Goal: Check status: Check status

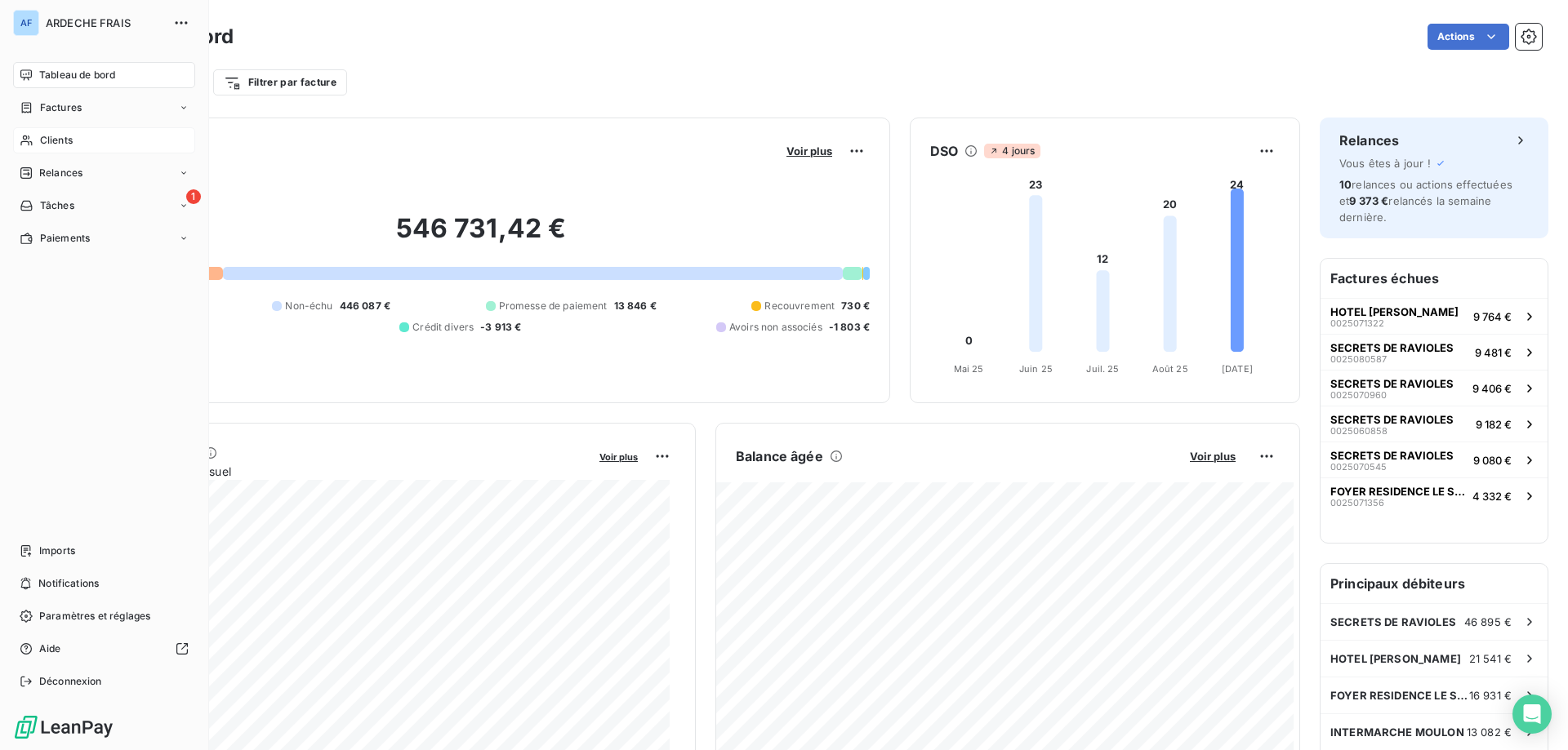
click at [52, 139] on span "Clients" at bounding box center [56, 140] width 33 height 14
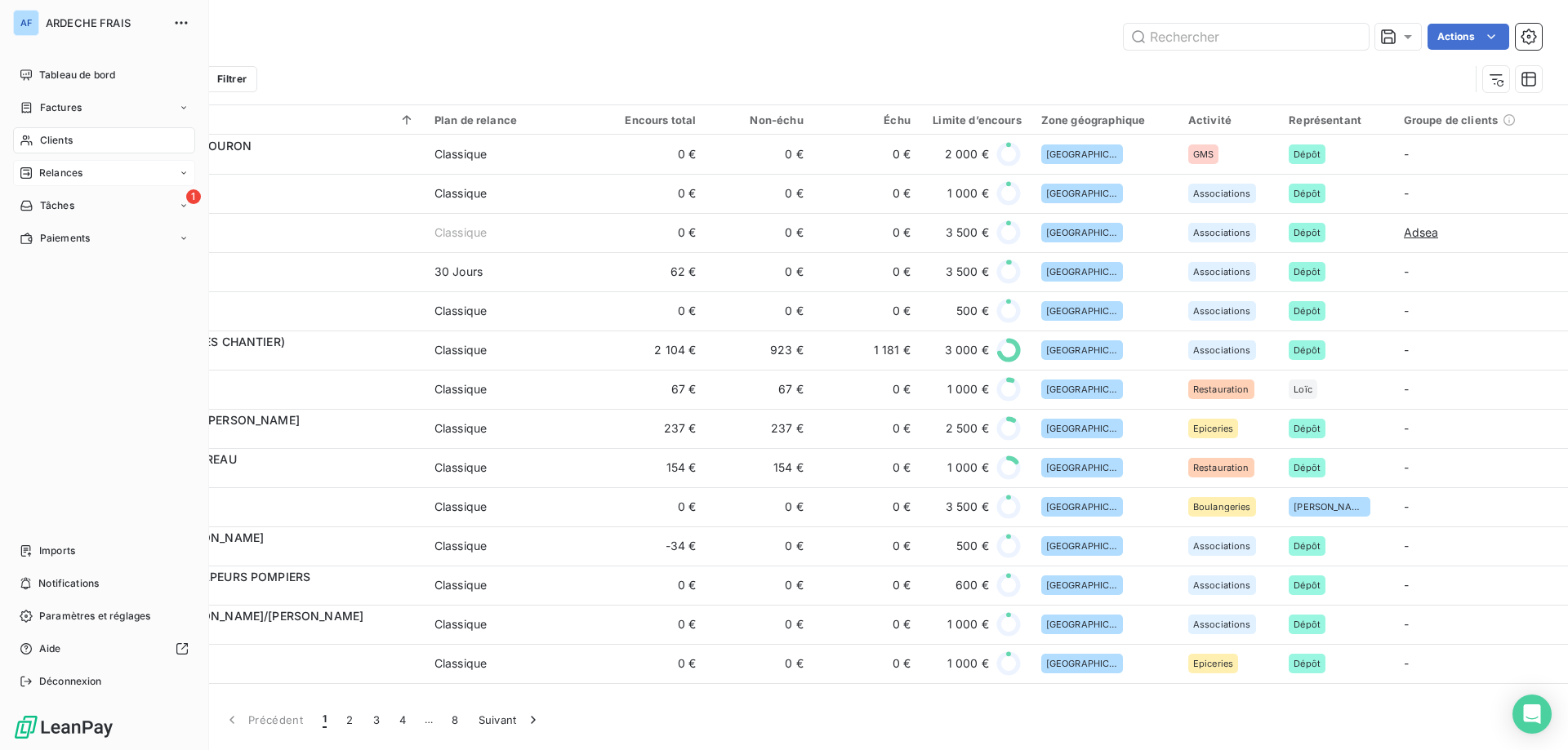
click at [54, 175] on span "Relances" at bounding box center [61, 173] width 44 height 14
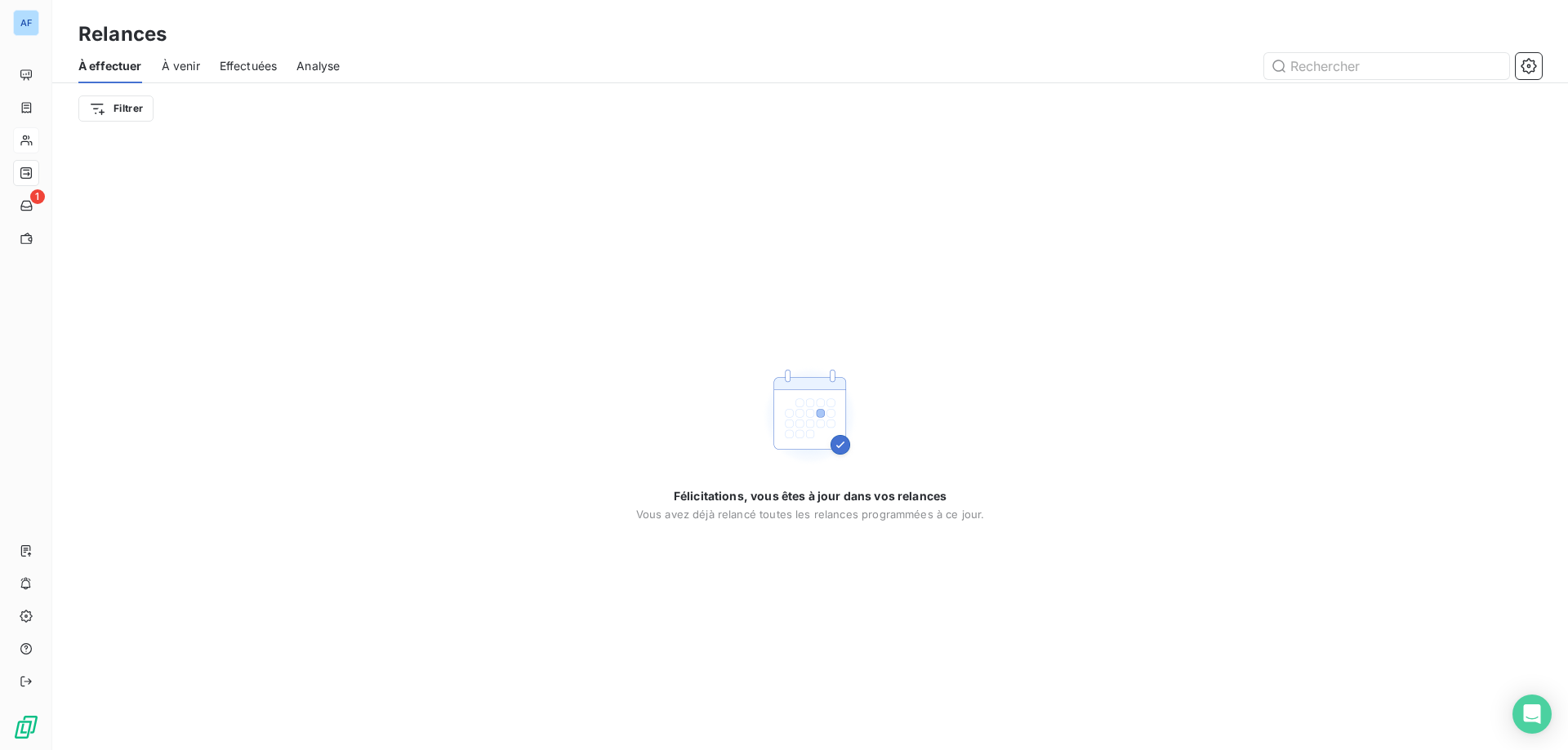
click at [233, 66] on span "Effectuées" at bounding box center [249, 66] width 58 height 16
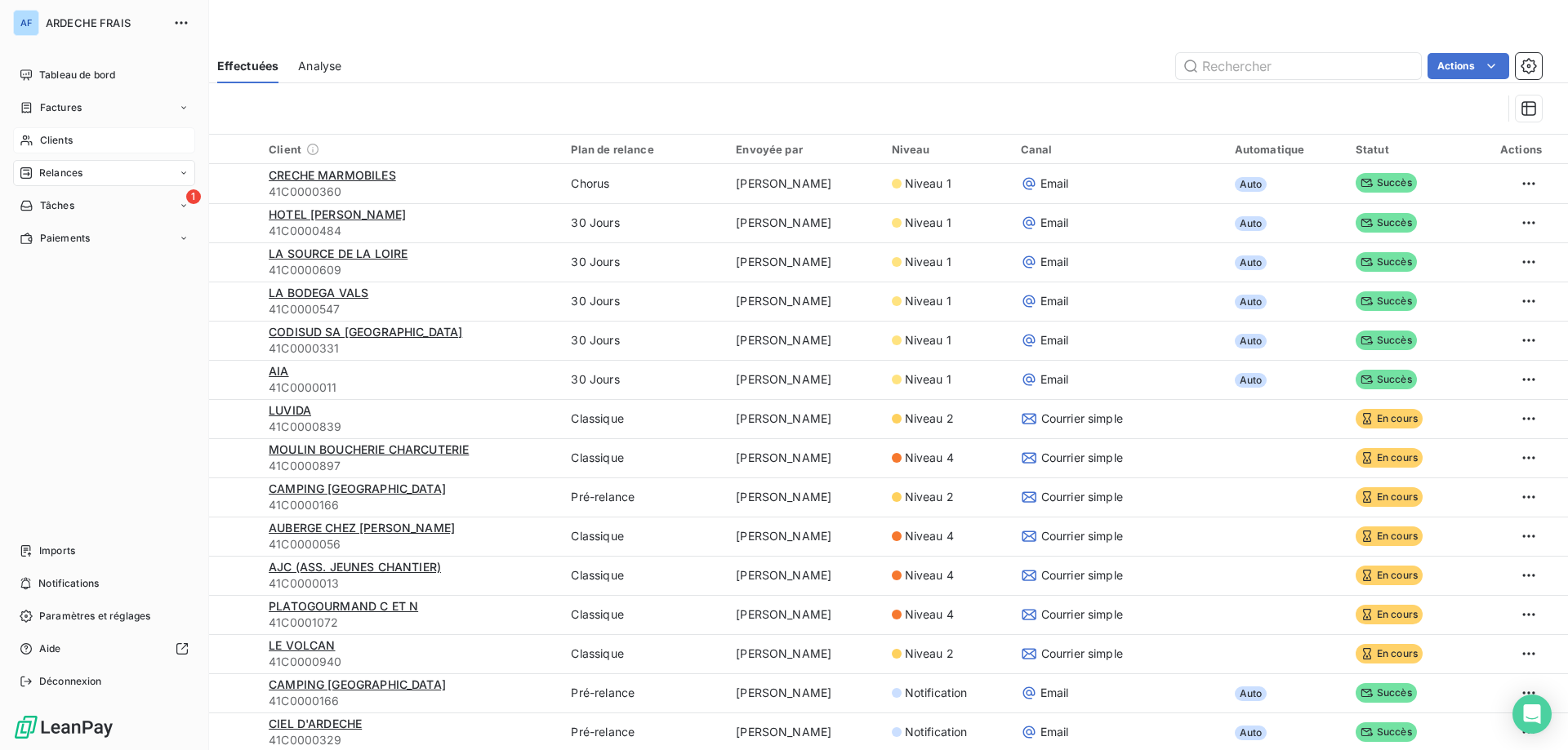
click at [63, 142] on span "Clients" at bounding box center [56, 140] width 33 height 14
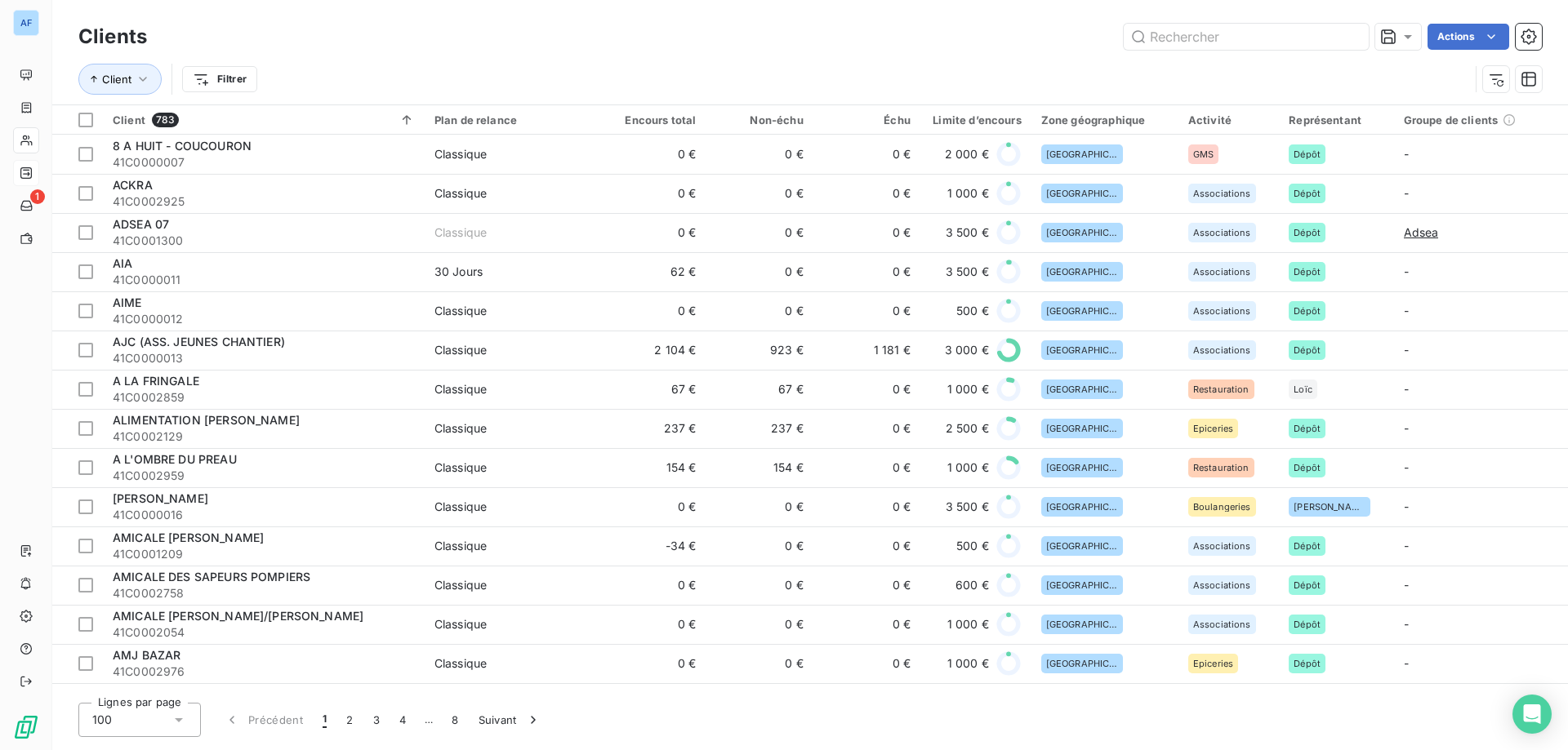
click at [169, 714] on div "100" at bounding box center [139, 720] width 122 height 34
click at [135, 646] on li "50" at bounding box center [139, 655] width 122 height 29
click at [1266, 41] on input "text" at bounding box center [1245, 37] width 245 height 26
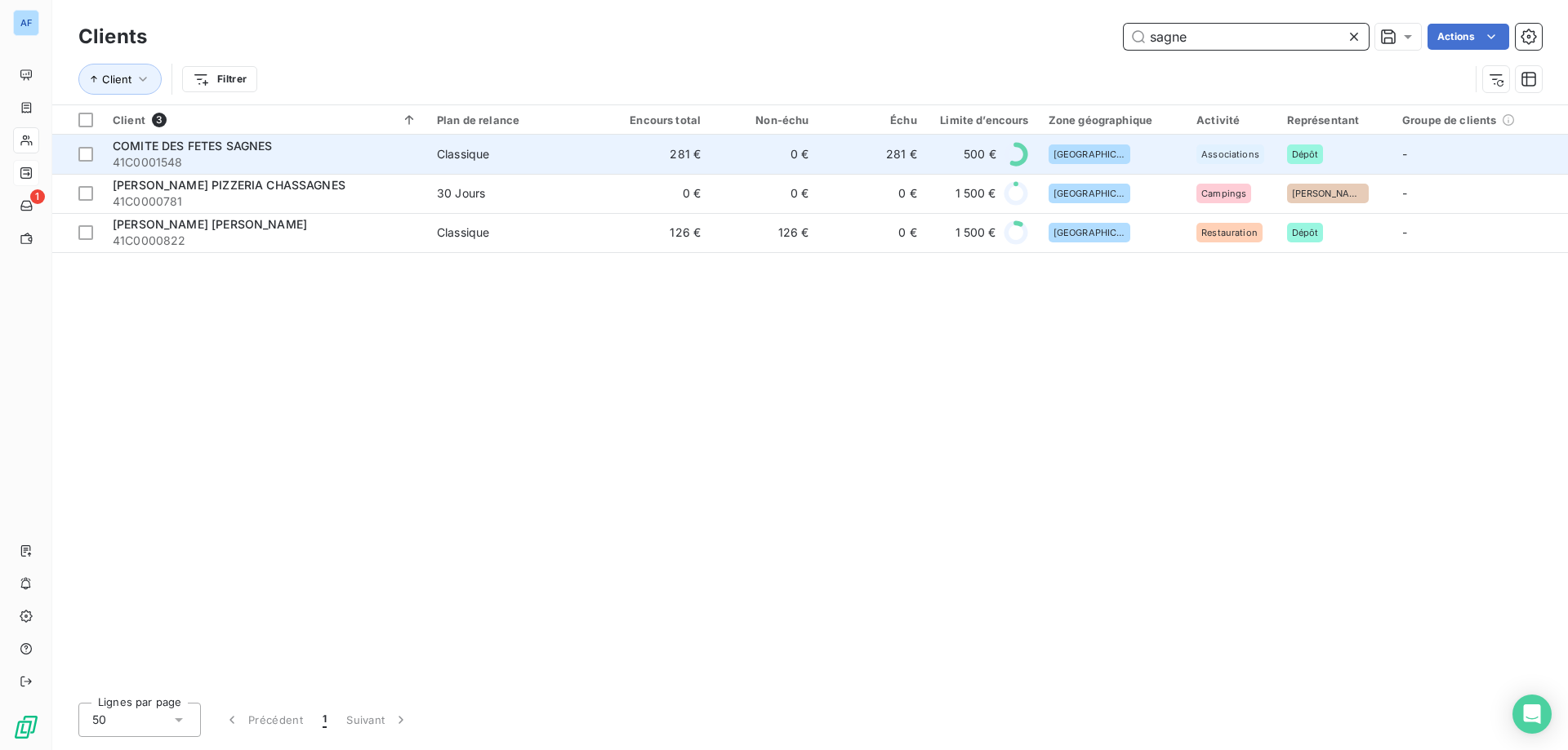
type input "sagne"
click at [389, 148] on div "COMITE DES FETES SAGNES" at bounding box center [265, 146] width 305 height 16
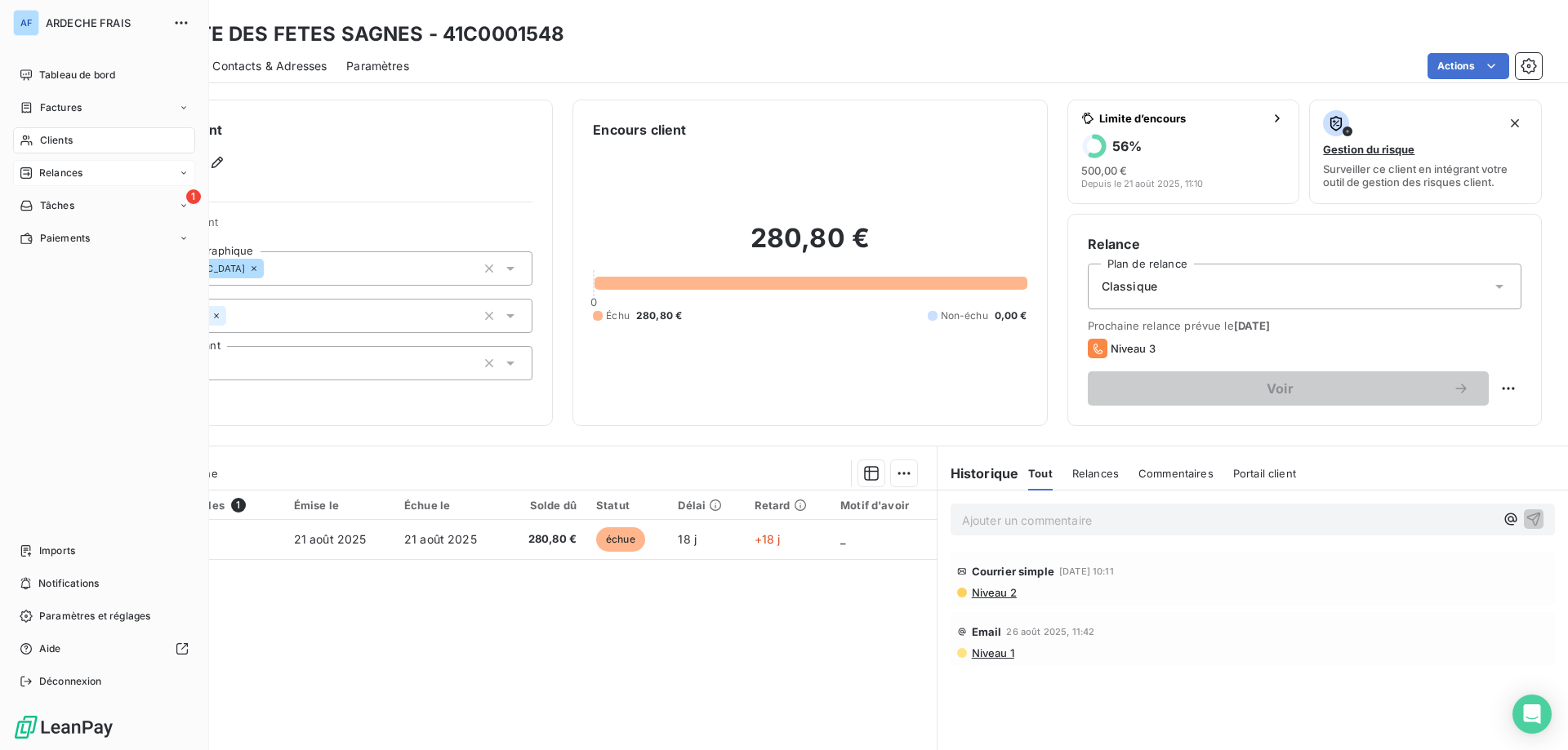
click at [22, 138] on icon at bounding box center [27, 140] width 14 height 13
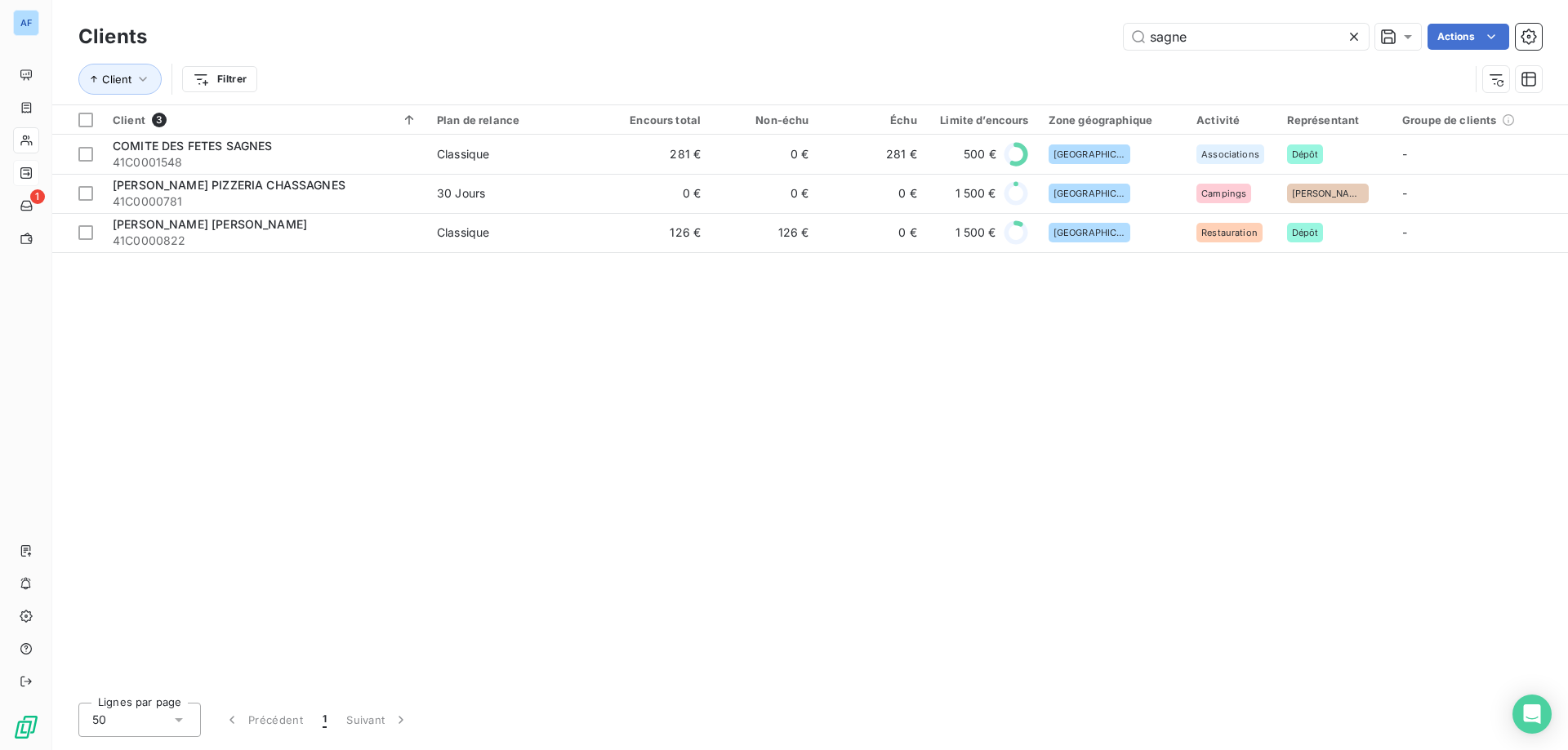
click at [1354, 45] on div at bounding box center [1357, 37] width 23 height 26
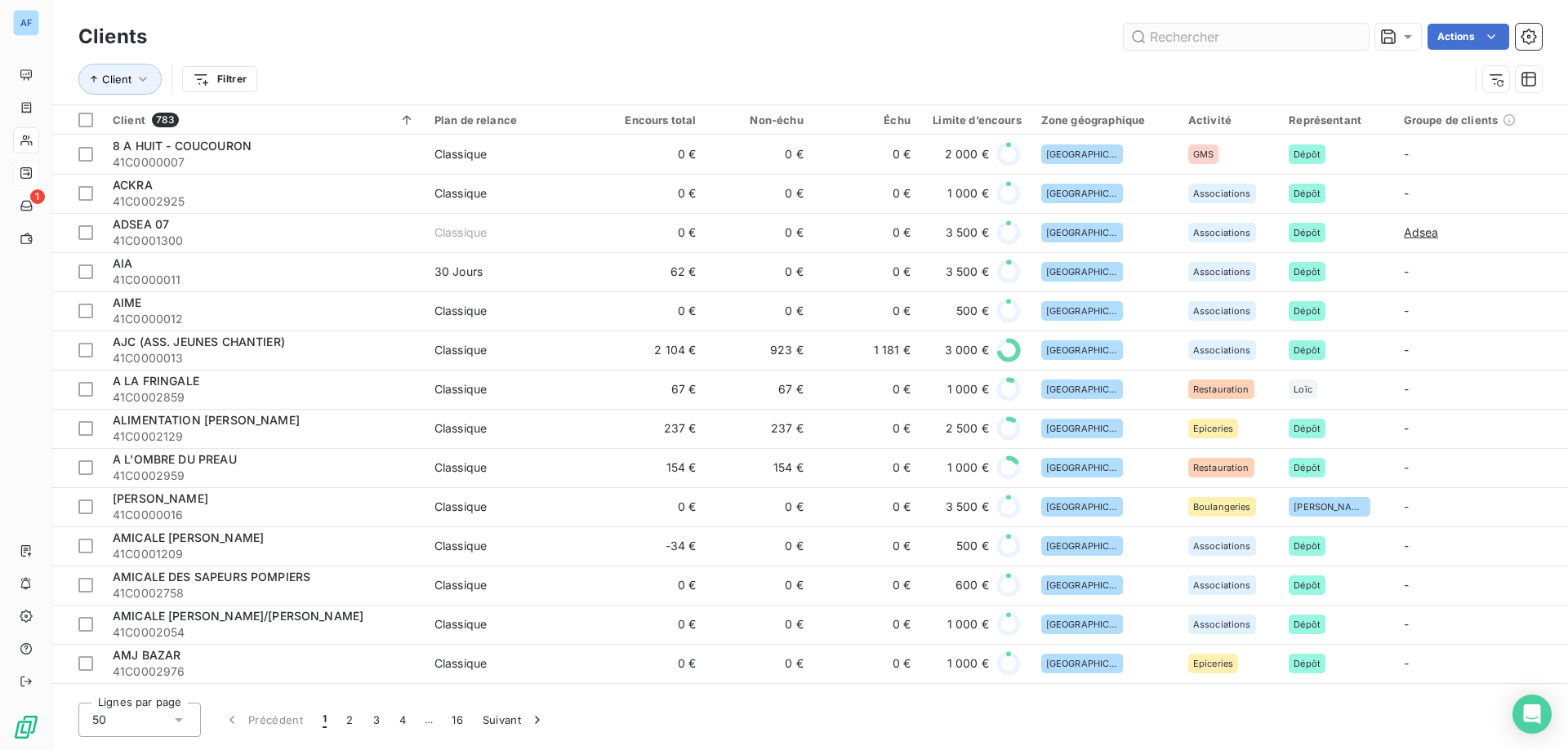
drag, startPoint x: 1291, startPoint y: 21, endPoint x: 1291, endPoint y: 33, distance: 12.0
click at [1291, 29] on div "Clients Actions" at bounding box center [810, 37] width 1463 height 34
click at [1291, 33] on input "text" at bounding box center [1245, 37] width 245 height 26
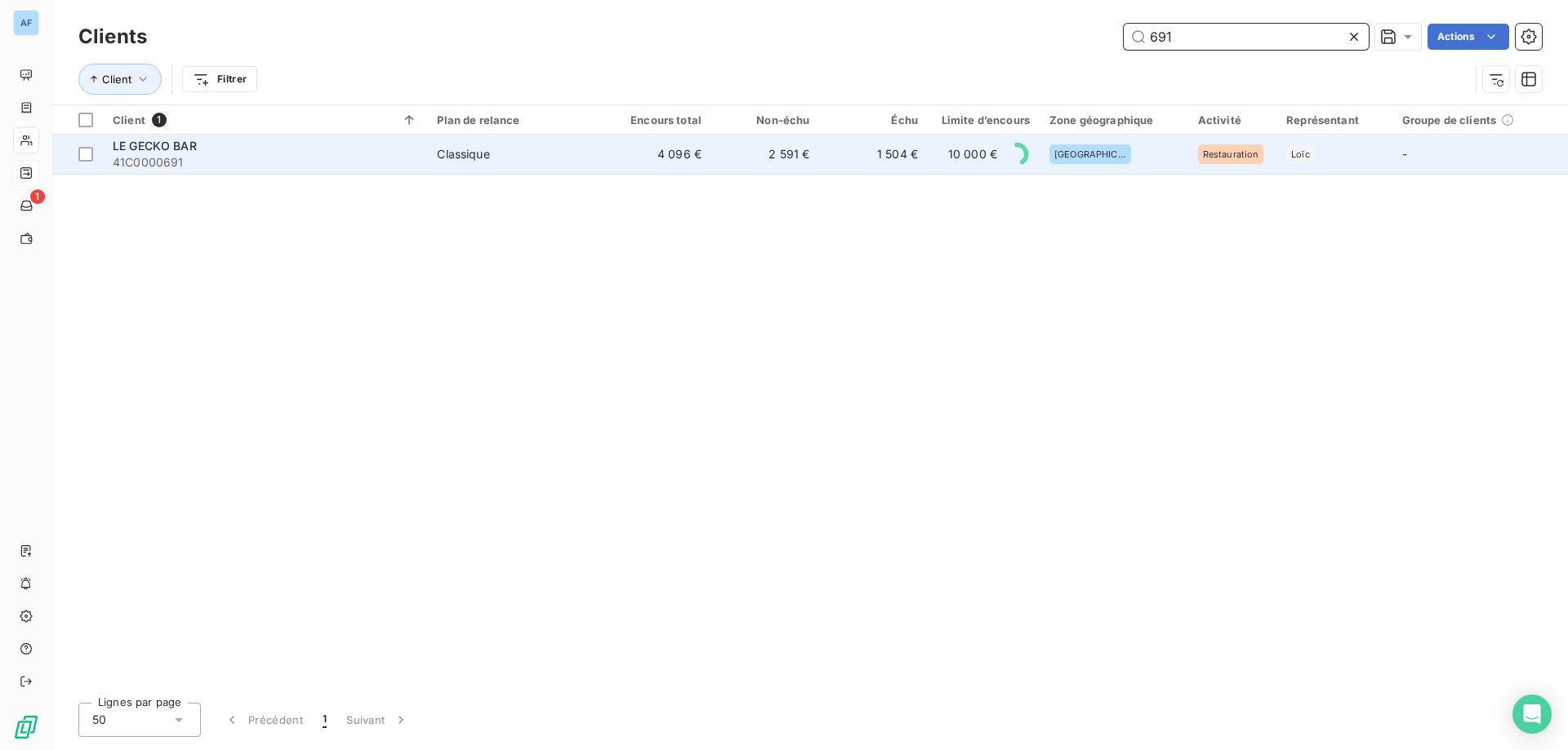
type input "691"
click at [799, 170] on td "2 591 €" at bounding box center [764, 154] width 108 height 39
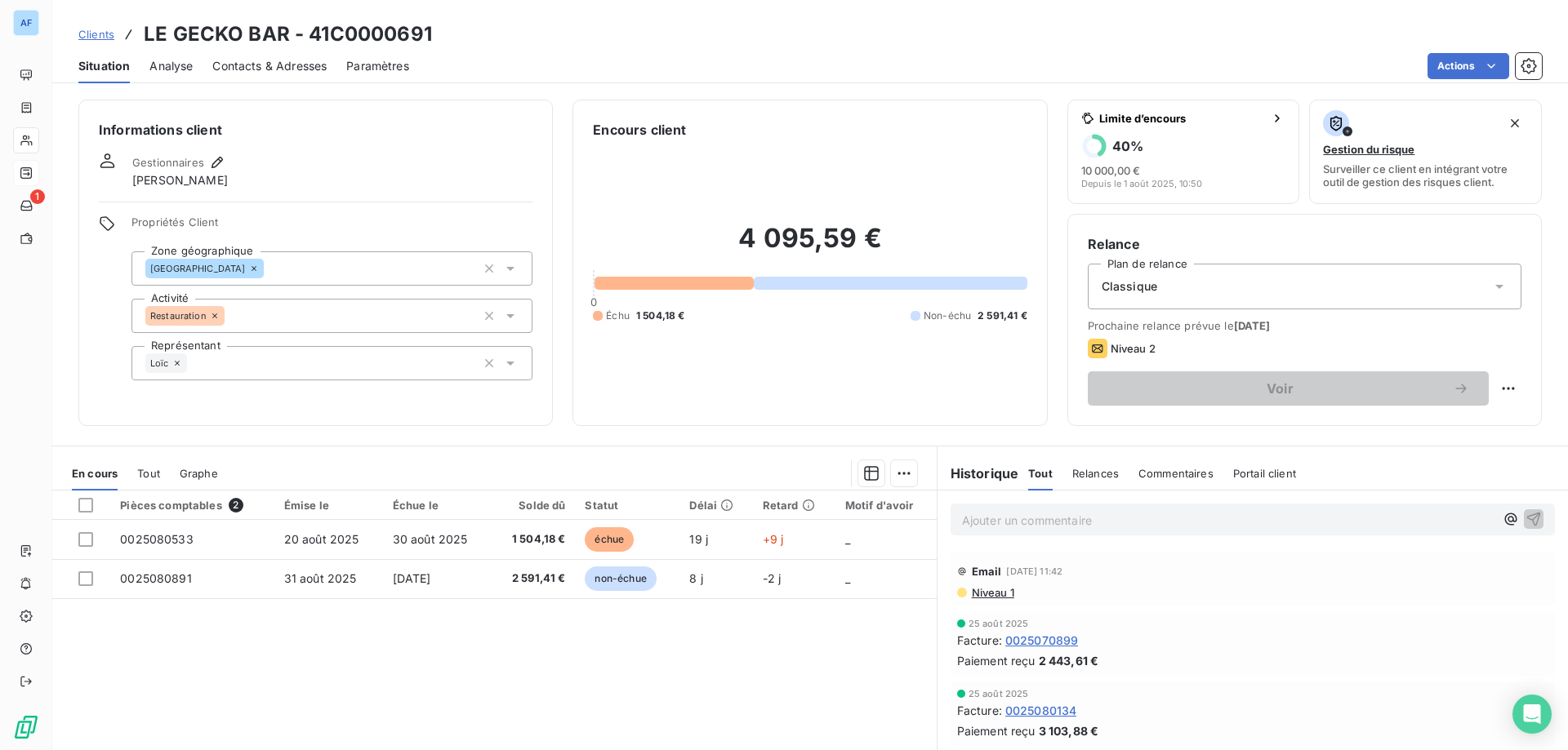
click at [108, 35] on span "Clients" at bounding box center [96, 34] width 36 height 13
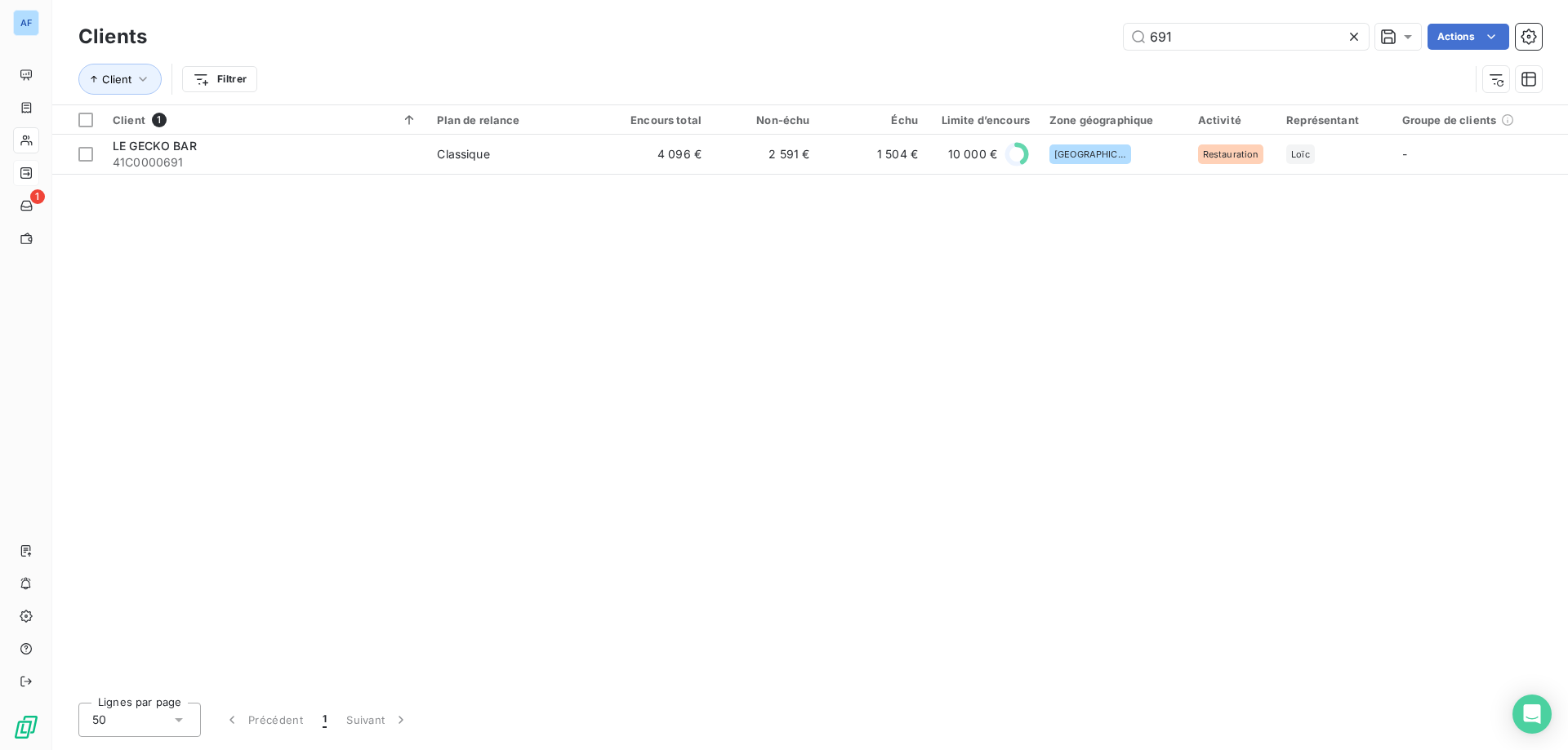
click at [1356, 42] on icon at bounding box center [1353, 37] width 16 height 16
